Goal: Find specific page/section: Find specific page/section

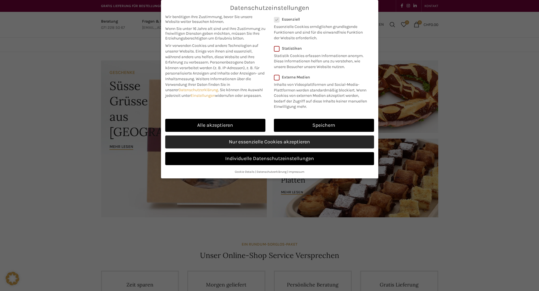
click at [264, 138] on link "Nur essenzielle Cookies akzeptieren" at bounding box center [269, 142] width 209 height 13
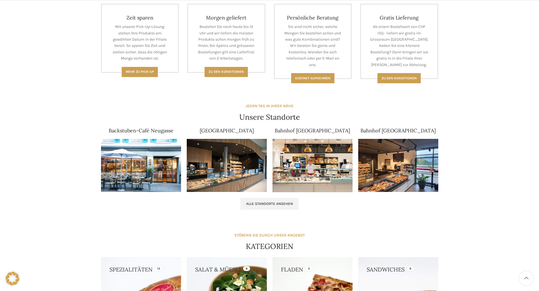
scroll to position [297, 0]
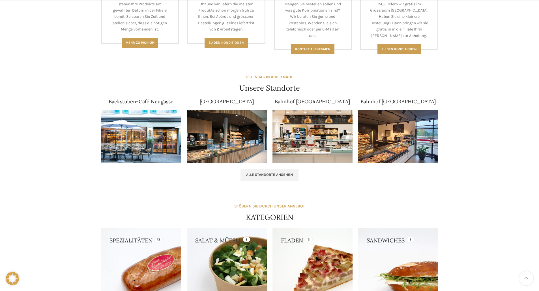
click at [308, 131] on img at bounding box center [312, 136] width 80 height 53
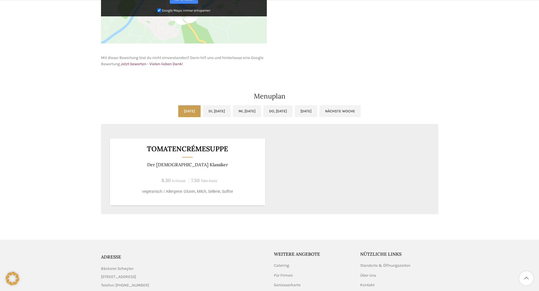
scroll to position [245, 0]
click at [207, 111] on link "Di, [DATE]" at bounding box center [217, 111] width 28 height 12
